Goal: Task Accomplishment & Management: Manage account settings

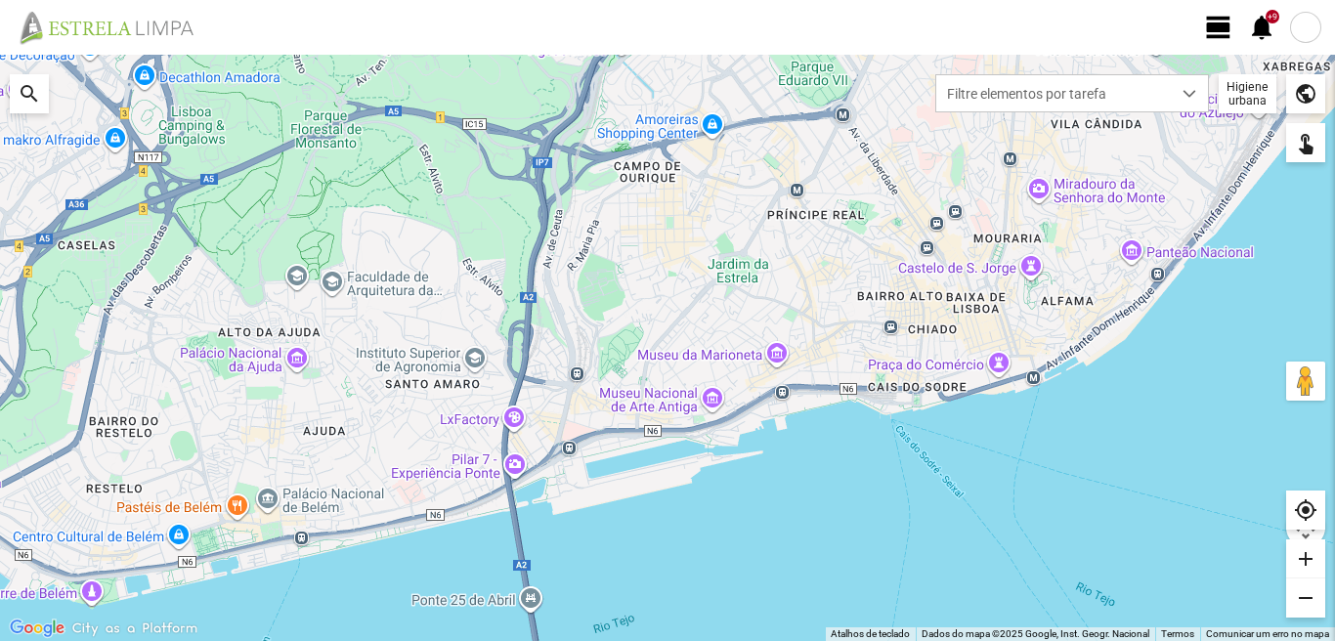
click at [1226, 27] on span "view_day" at bounding box center [1218, 27] width 29 height 29
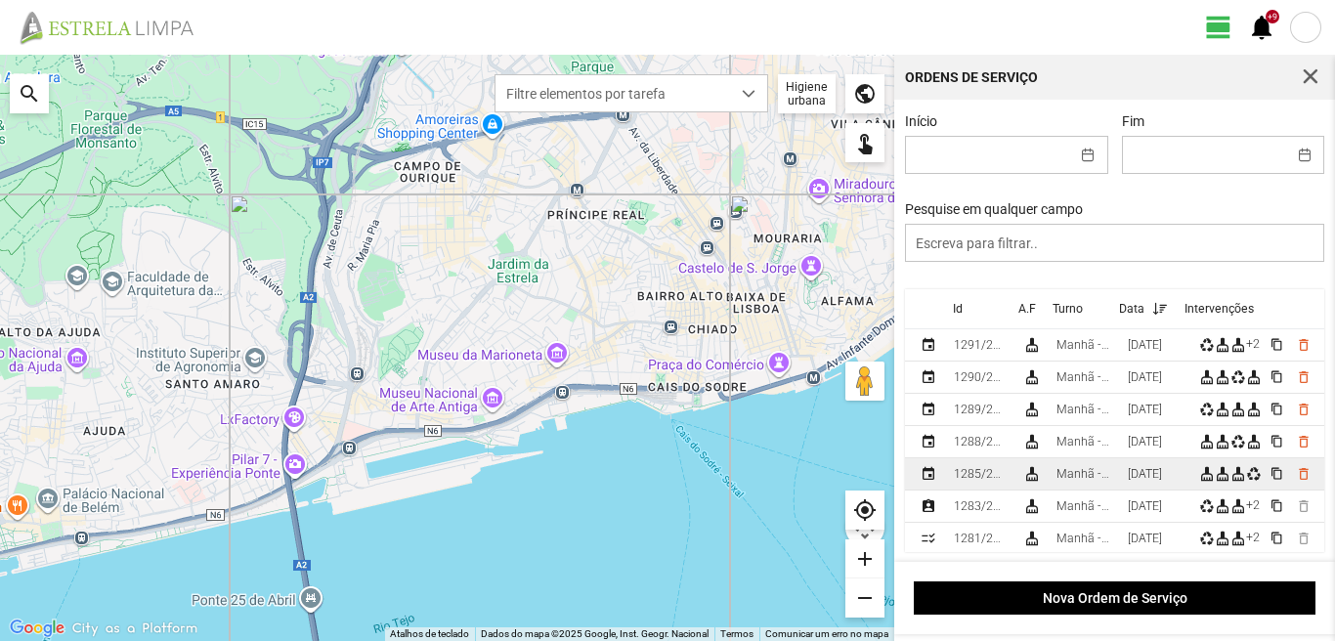
click at [1147, 480] on div "[DATE]" at bounding box center [1145, 474] width 34 height 14
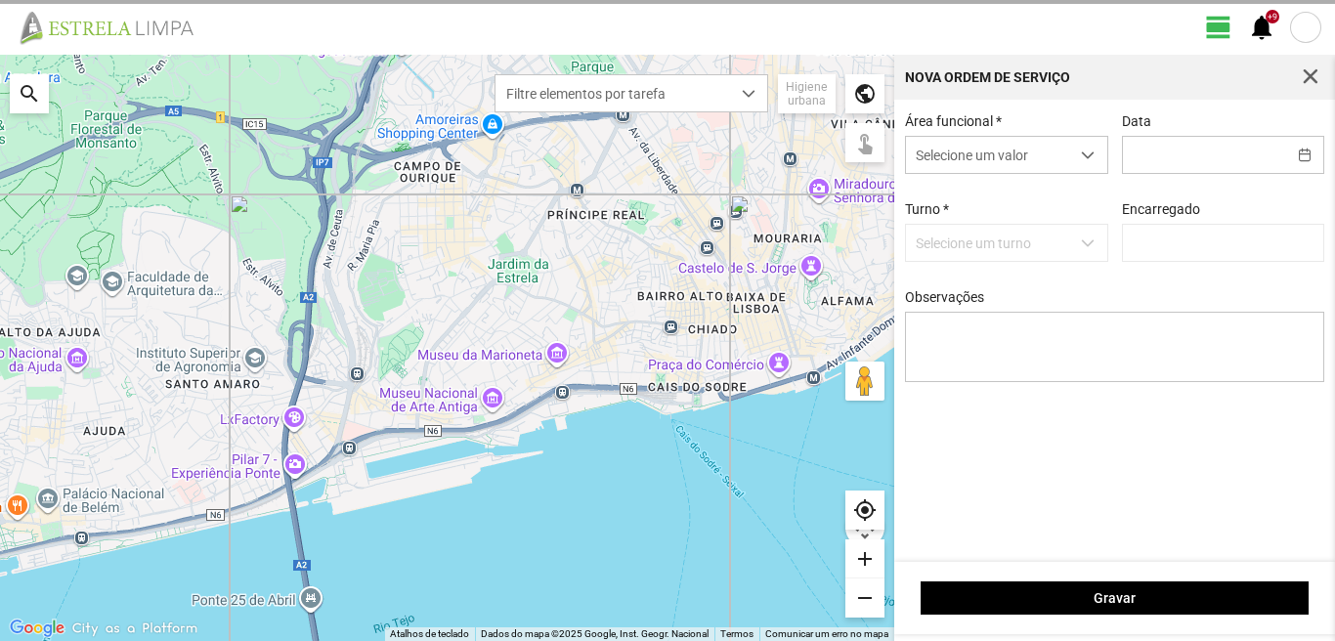
type input "[DATE]"
type textarea "6-17-22-39-45-44-descanso ao serviço-10-25-36-47-49-50 condutor-[PERSON_NAME]-[…"
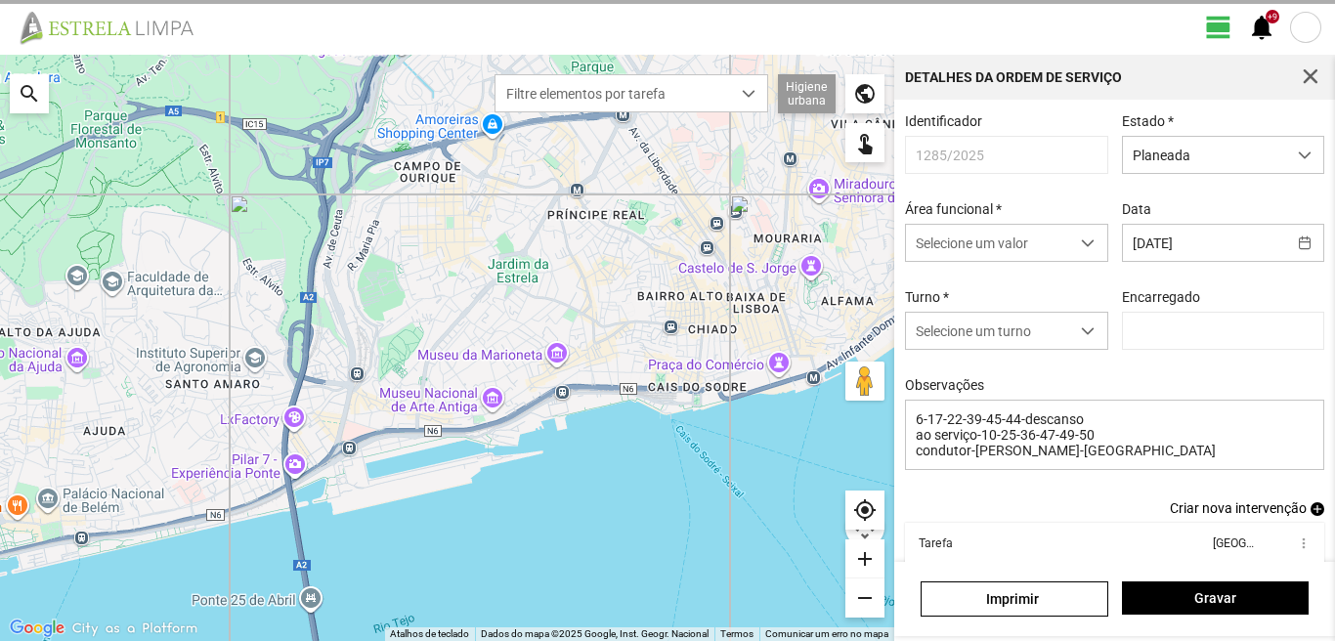
type input "[PERSON_NAME]"
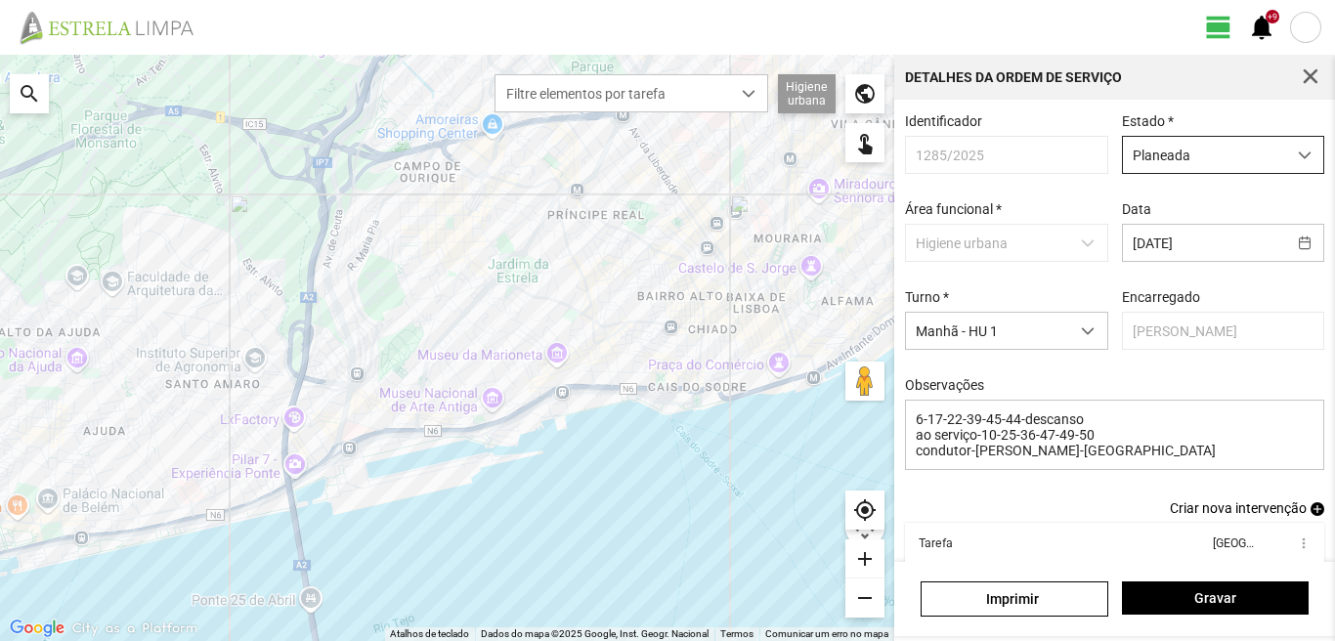
click at [1168, 146] on span "Planeada" at bounding box center [1204, 155] width 163 height 36
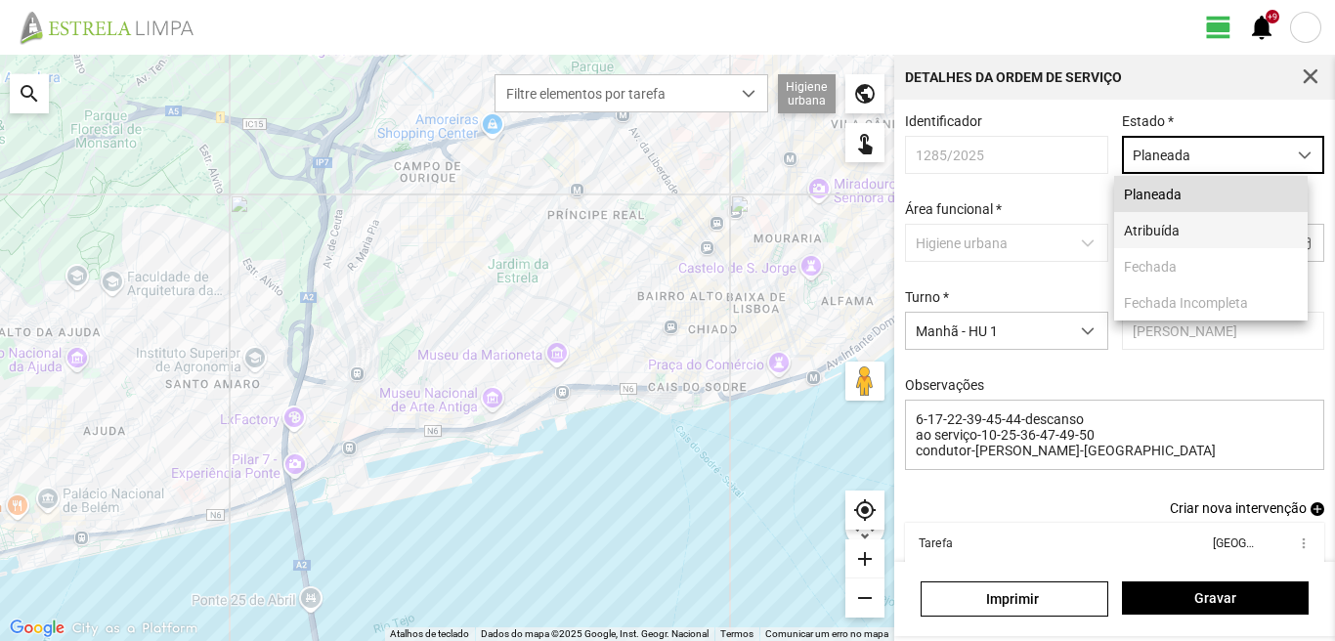
click at [1130, 230] on li "Atribuída" at bounding box center [1211, 230] width 194 height 36
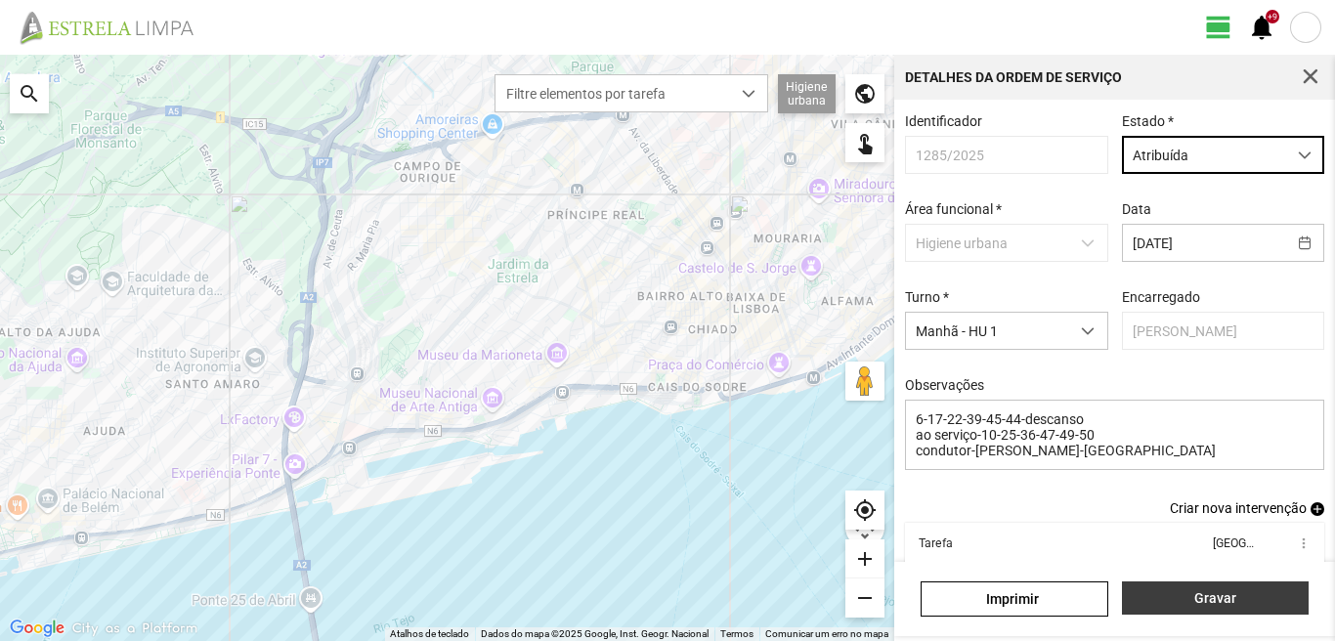
drag, startPoint x: 1205, startPoint y: 595, endPoint x: 1207, endPoint y: 578, distance: 17.7
click at [1206, 595] on span "Gravar" at bounding box center [1215, 598] width 166 height 16
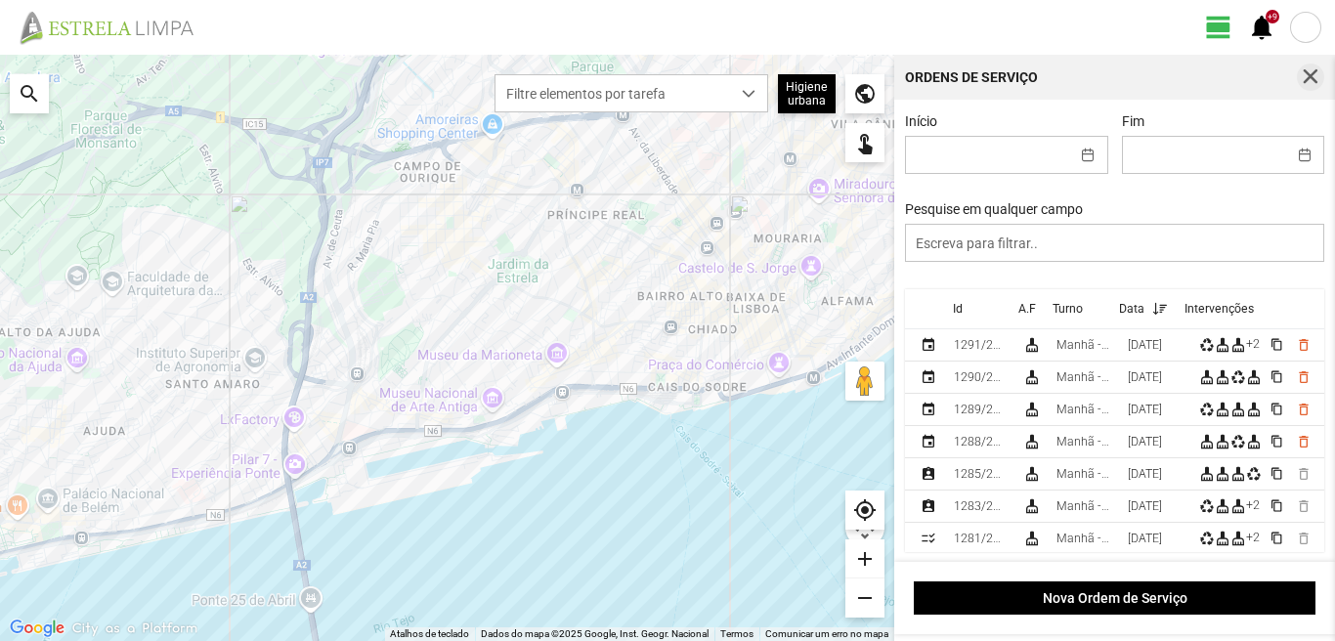
click at [1303, 72] on span "button" at bounding box center [1311, 77] width 18 height 18
